Goal: Complete application form

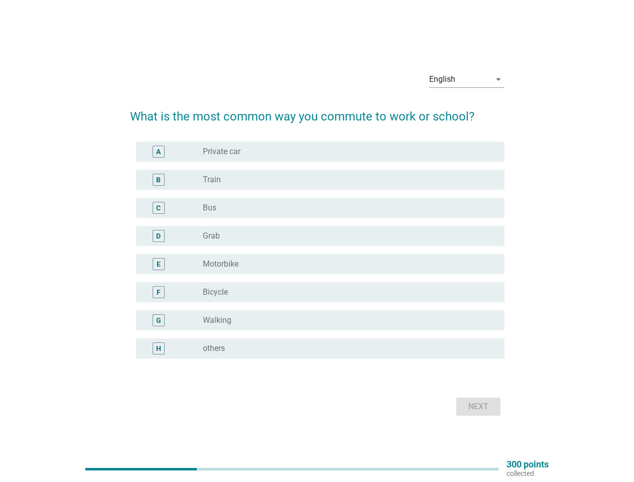
click at [317, 241] on div "radio_button_unchecked Grab" at bounding box center [350, 236] width 294 height 12
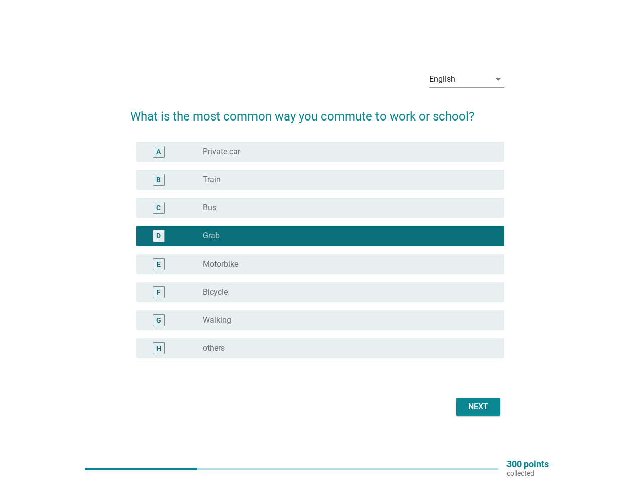
click at [467, 79] on div "English" at bounding box center [460, 79] width 61 height 16
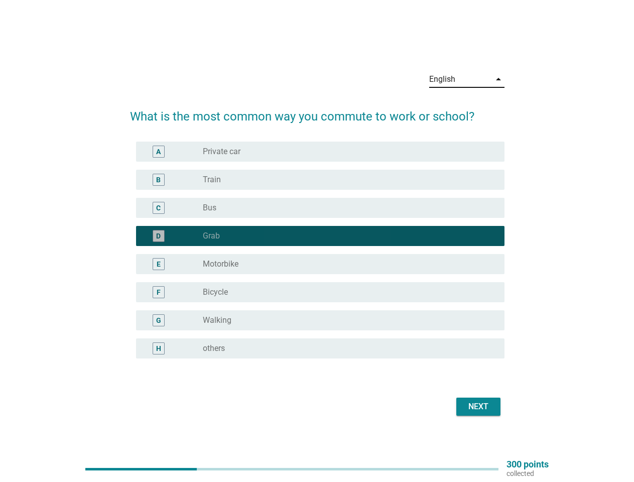
click at [317, 256] on div "E radio_button_unchecked Motorbike" at bounding box center [320, 264] width 369 height 20
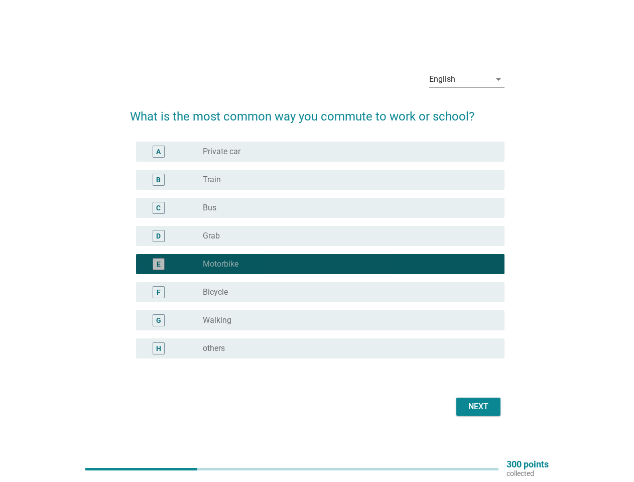
click at [317, 250] on div "E radio_button_checked Motorbike" at bounding box center [317, 264] width 375 height 28
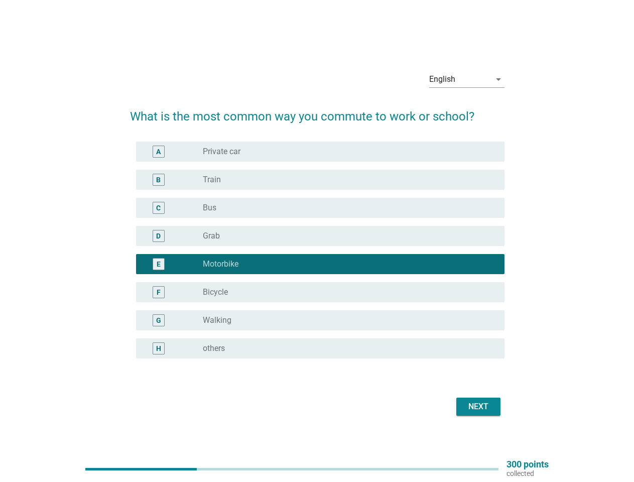
click at [321, 152] on div "radio_button_unchecked Private car" at bounding box center [346, 152] width 286 height 10
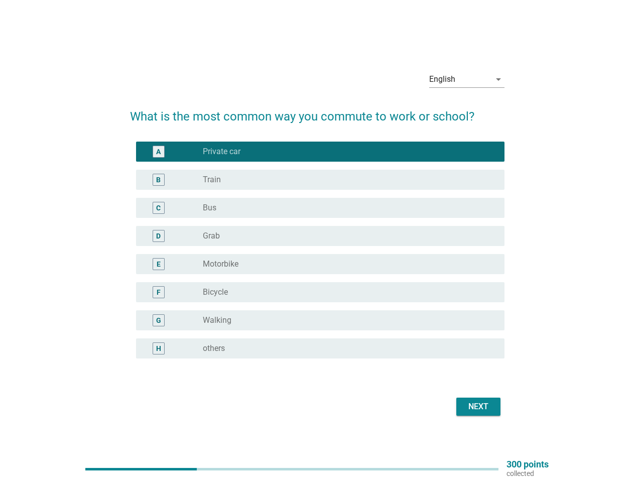
click at [222, 152] on label "Private car" at bounding box center [222, 152] width 38 height 10
click at [321, 180] on div "radio_button_unchecked Train" at bounding box center [346, 180] width 286 height 10
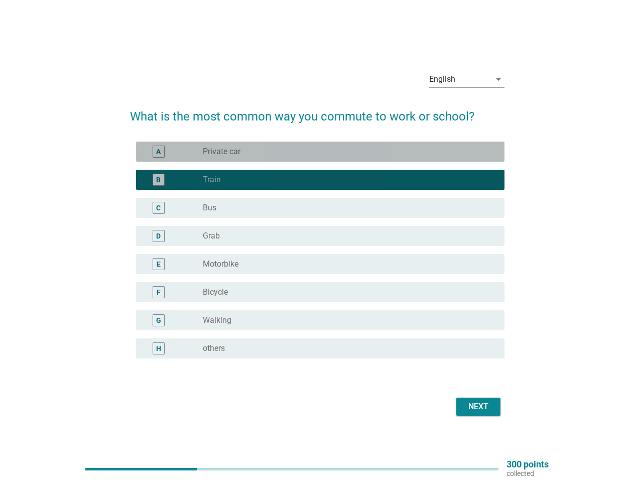
click at [212, 180] on label "Train" at bounding box center [212, 180] width 18 height 10
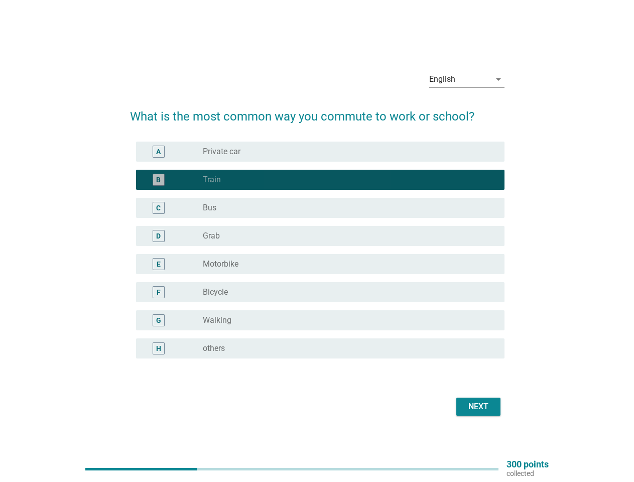
click at [321, 208] on div "radio_button_unchecked Bus" at bounding box center [346, 208] width 286 height 10
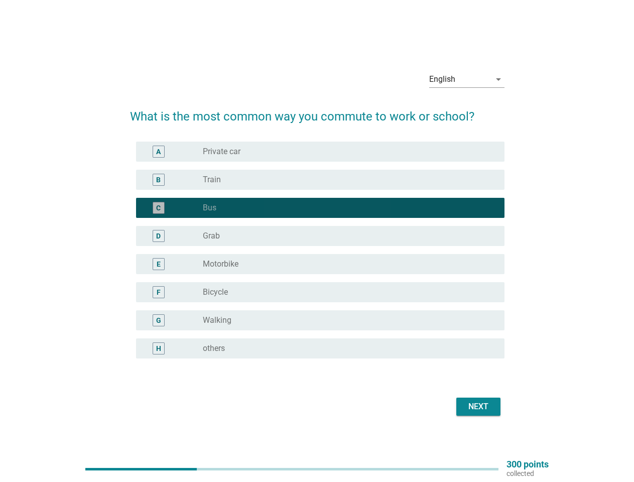
click at [209, 208] on label "Bus" at bounding box center [210, 208] width 14 height 10
